Goal: Find specific page/section: Find specific page/section

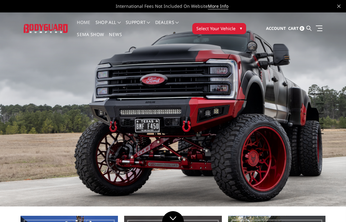
click at [221, 27] on span "Select Your Vehicle" at bounding box center [216, 28] width 39 height 7
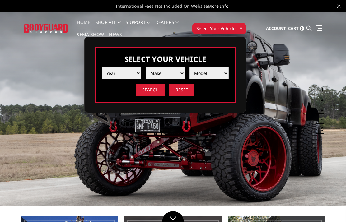
click at [118, 74] on select "Year [DATE] 2024 2023 2022 2021 2020 2019 2018 2017 2016 2015 2014 2013 2012 20…" at bounding box center [121, 73] width 39 height 12
select select "yr_2025"
click at [171, 70] on select "Make Chevrolet Ford GMC Ram Toyota" at bounding box center [165, 73] width 39 height 12
select select "mk_ram"
click at [219, 71] on select "Model 1500 6-Lug 1500 Rebel 2500 / 3500 4500 / 5500 RHO" at bounding box center [209, 73] width 39 height 12
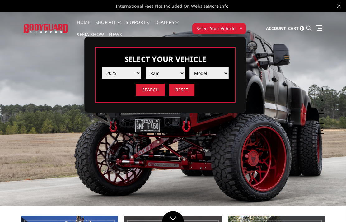
select select "md_rho"
click at [205, 74] on select "Model 1500 6-Lug 1500 Rebel 2500 / 3500 4500 / 5500 RHO" at bounding box center [209, 73] width 39 height 12
click at [177, 74] on select "Make Chevrolet Ford GMC Ram Toyota" at bounding box center [165, 73] width 39 height 12
click at [178, 73] on select "Make Chevrolet Ford GMC Ram Toyota" at bounding box center [165, 73] width 39 height 12
click at [178, 70] on select "Make Chevrolet Ford GMC Ram Toyota" at bounding box center [165, 73] width 39 height 12
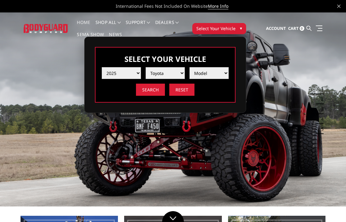
select select "-1"
click at [183, 91] on input "Reset" at bounding box center [181, 90] width 25 height 12
select select "-1"
click at [171, 72] on select "Make" at bounding box center [165, 73] width 39 height 12
click at [163, 72] on select "Make" at bounding box center [165, 73] width 39 height 12
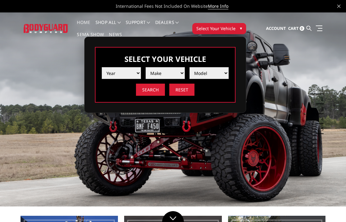
click at [149, 93] on input "Search" at bounding box center [150, 90] width 29 height 12
click at [227, 75] on select "Model" at bounding box center [209, 73] width 39 height 12
click at [136, 75] on select "Year [DATE] 2024 2023 2022 2021 2020 2019 2018 2017 2016 2015 2014 2013 2012 20…" at bounding box center [121, 73] width 39 height 12
select select "yr_2025"
click at [178, 71] on select "Make Chevrolet Ford GMC Ram Toyota" at bounding box center [165, 73] width 39 height 12
